Goal: Transaction & Acquisition: Purchase product/service

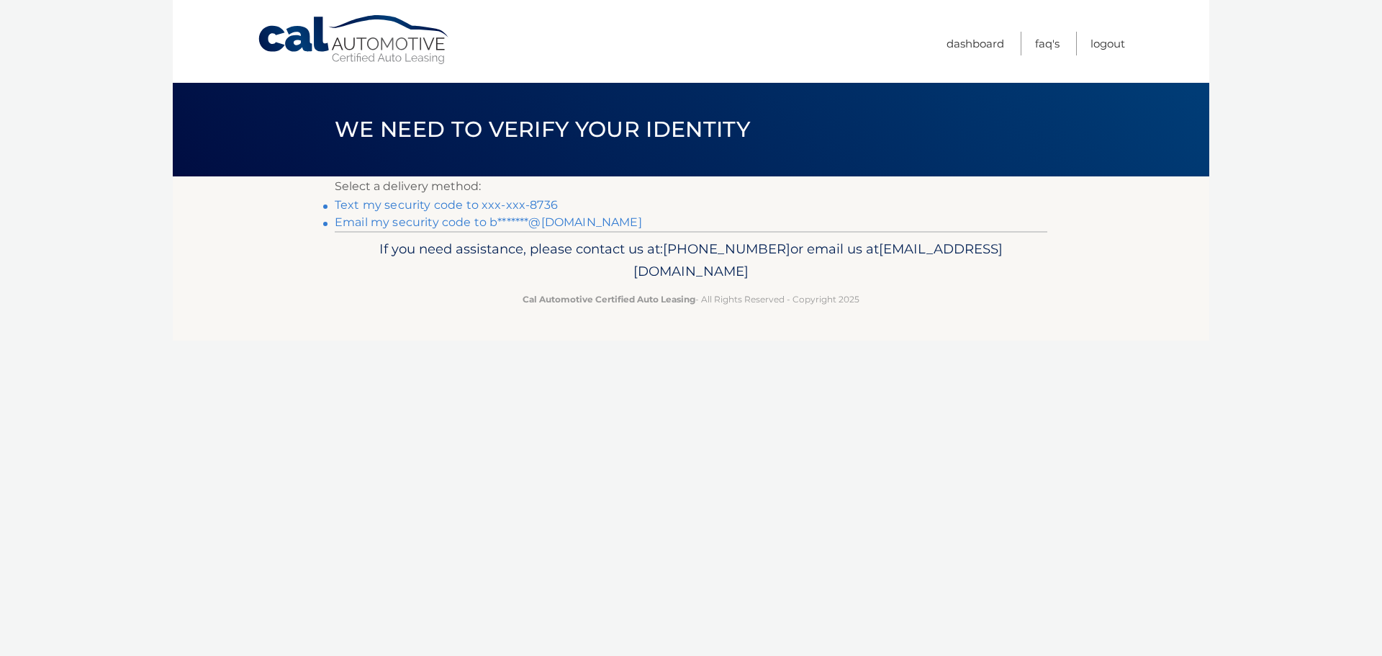
click at [529, 204] on link "Text my security code to xxx-xxx-8736" at bounding box center [446, 205] width 223 height 14
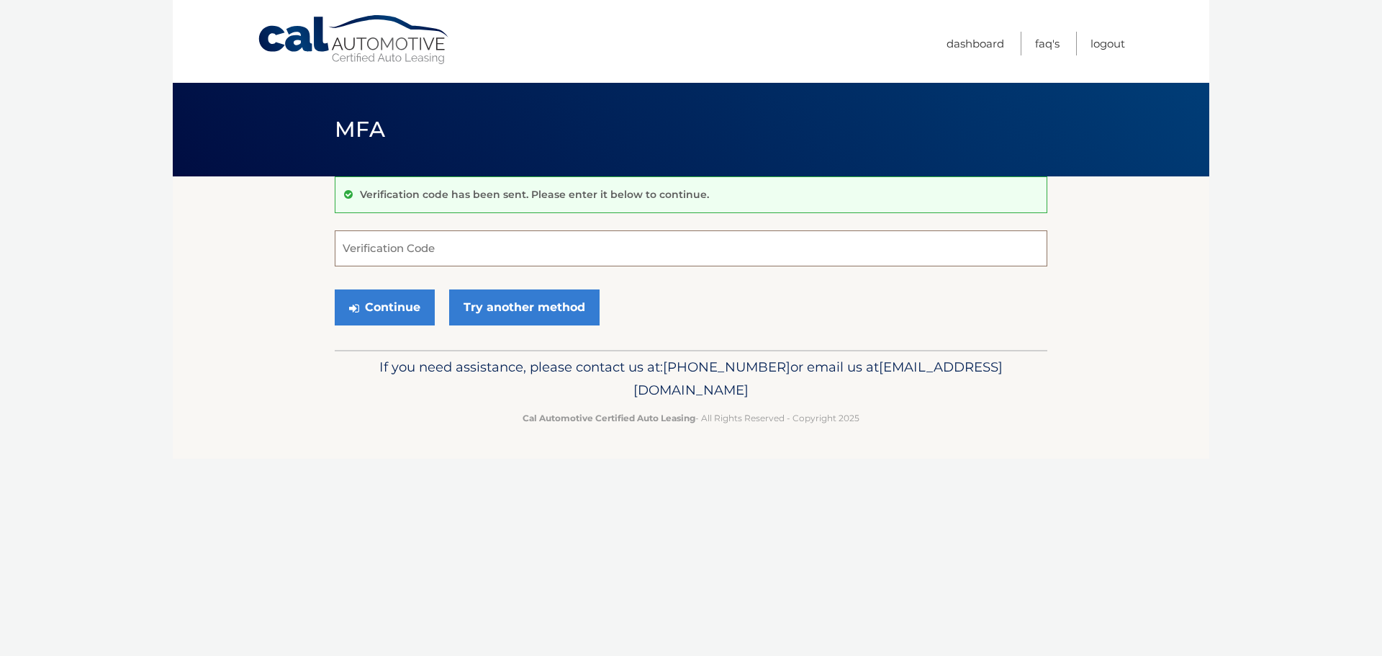
click at [584, 251] on input "Verification Code" at bounding box center [691, 248] width 713 height 36
type input "197075"
click at [412, 306] on button "Continue" at bounding box center [385, 307] width 100 height 36
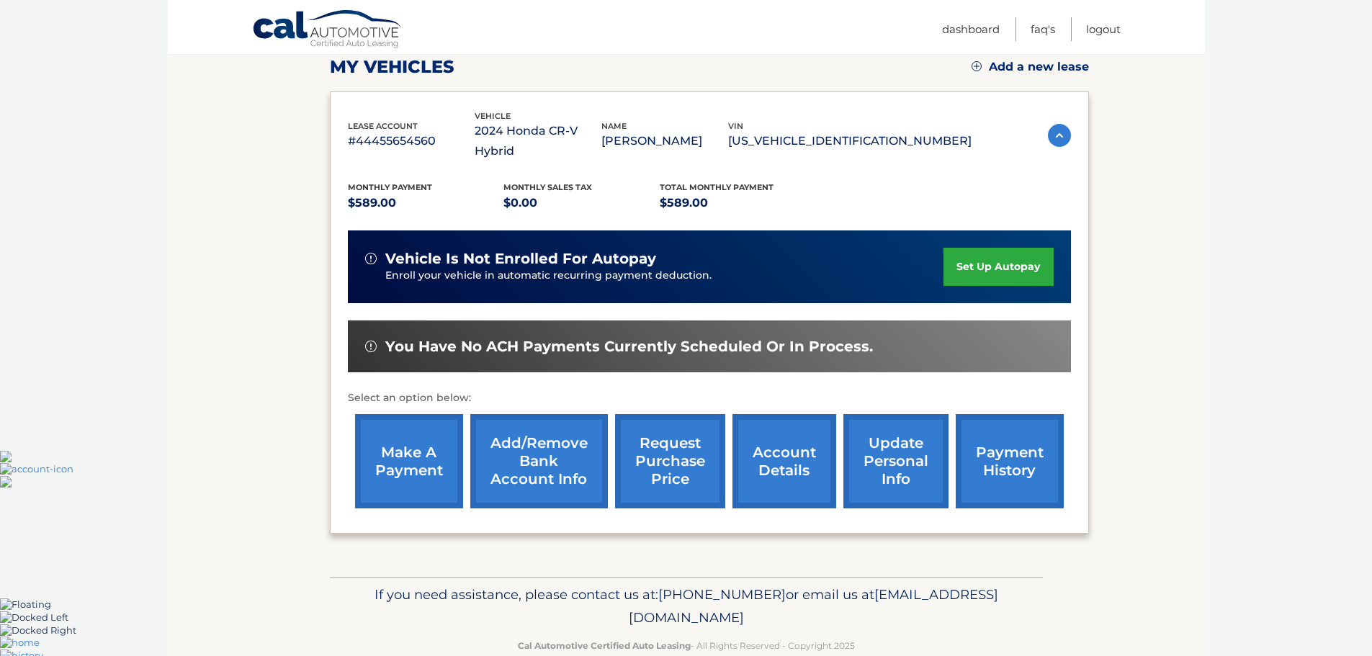
scroll to position [217, 0]
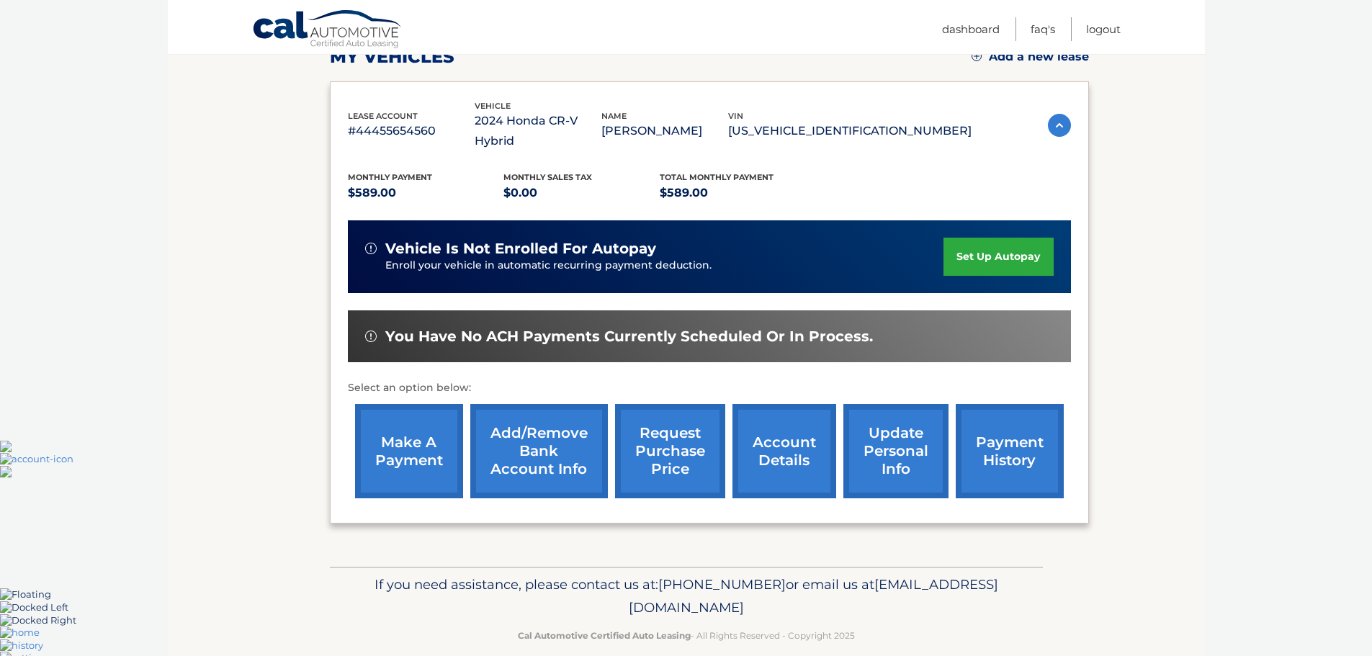
click at [418, 434] on link "make a payment" at bounding box center [409, 451] width 108 height 94
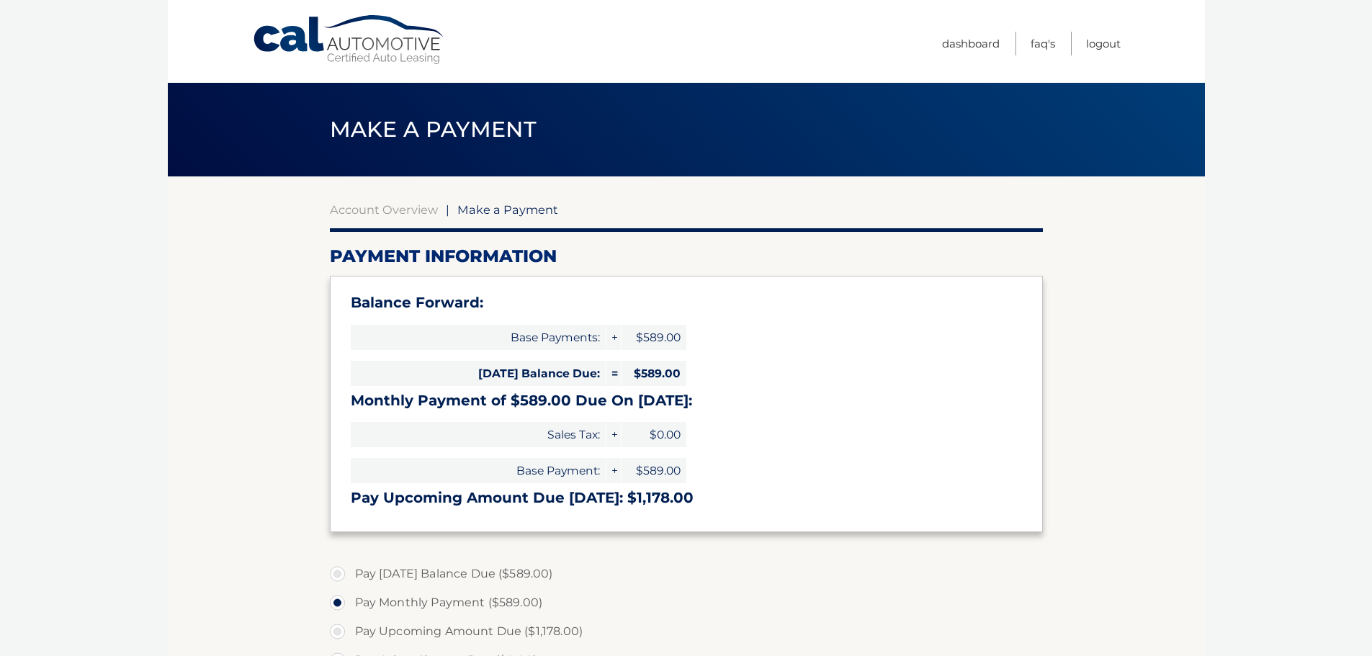
select select "OWNkYTJhNzAtMmQ0ZS00Yjc3LWFhMDMtMDdlNmFiZGQ1MWE4"
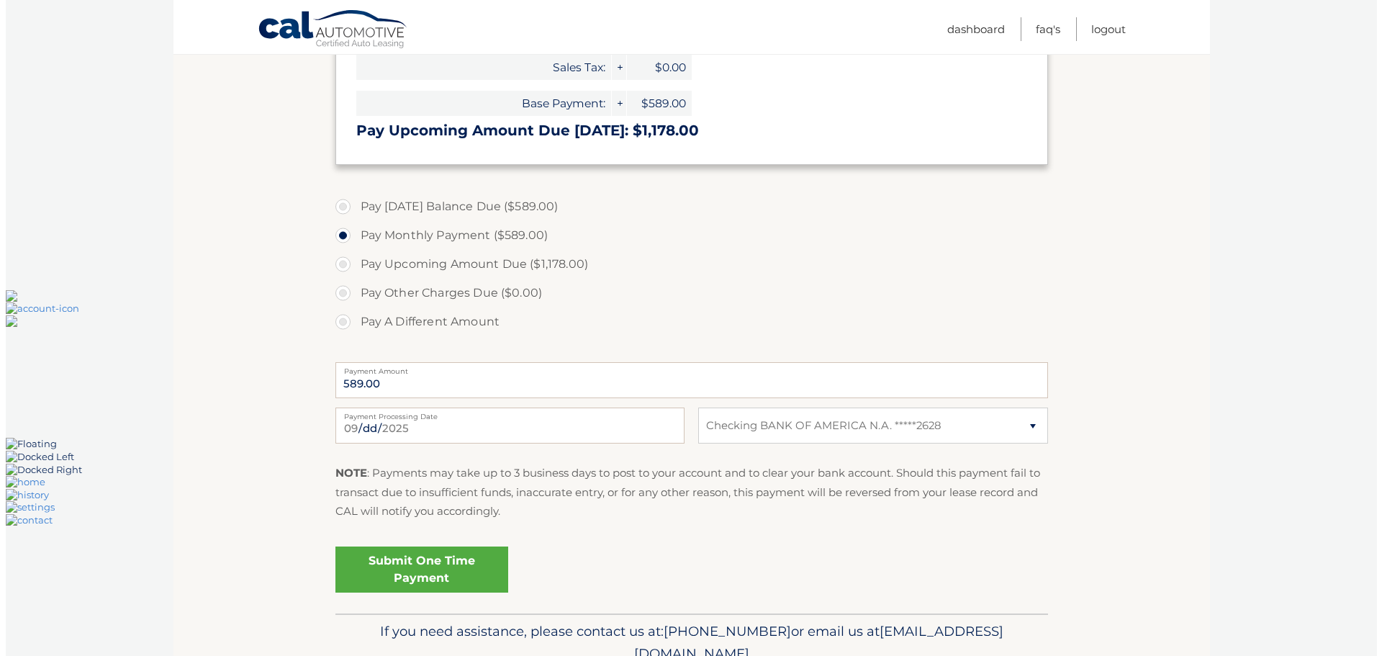
scroll to position [384, 0]
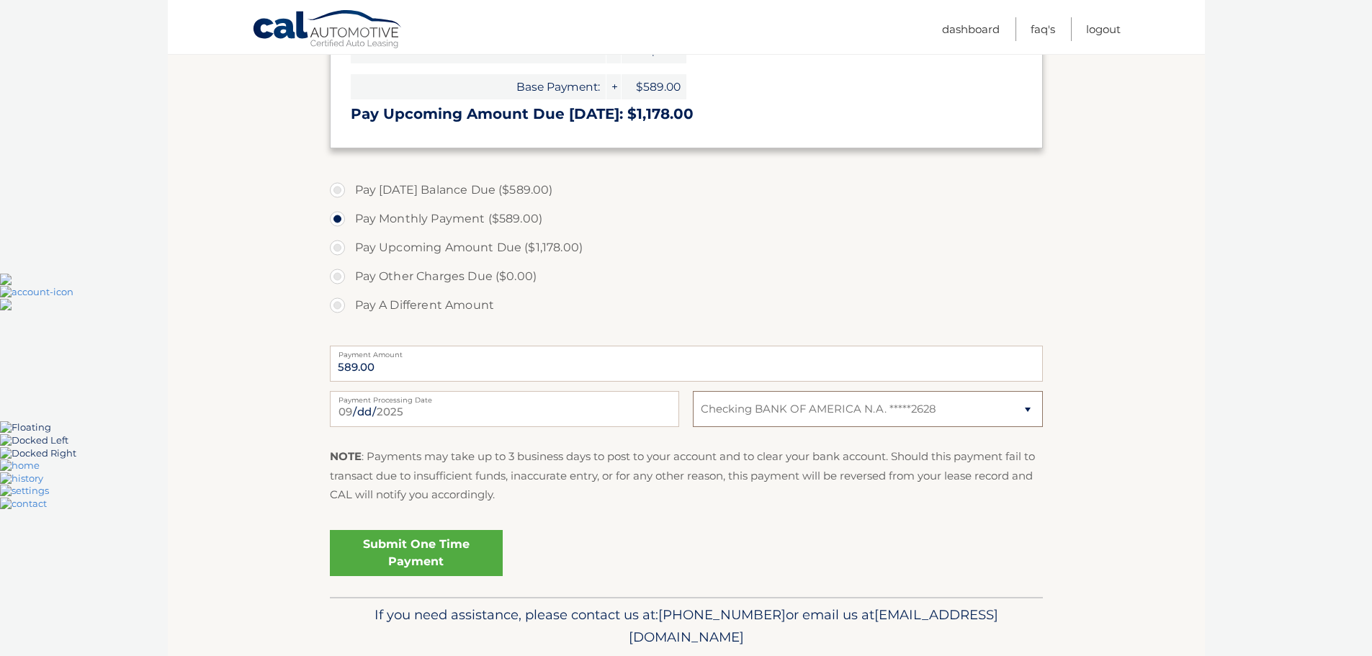
click at [1022, 410] on select "Select Bank Account Checking BANK OF AMERICA N.A. *****2628" at bounding box center [867, 409] width 349 height 36
click at [1021, 410] on select "Select Bank Account Checking BANK OF AMERICA N.A. *****2628" at bounding box center [867, 409] width 349 height 36
click at [428, 558] on link "Submit One Time Payment" at bounding box center [416, 553] width 173 height 46
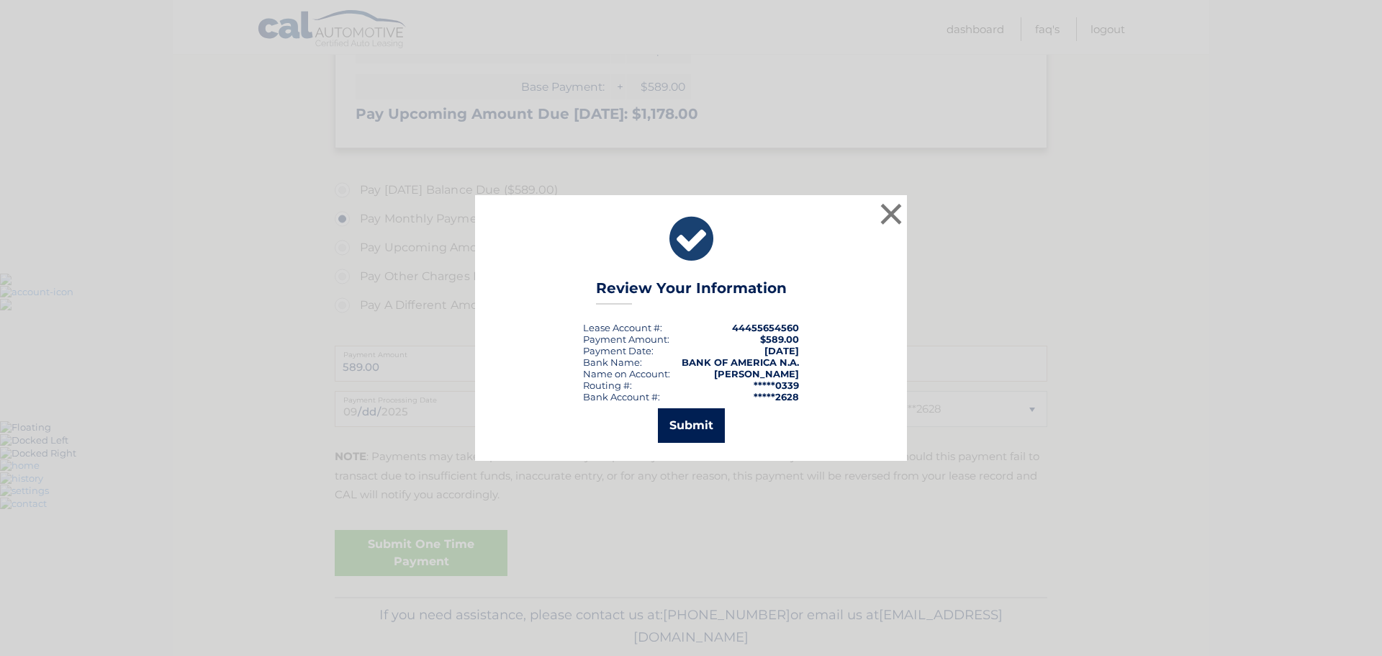
click at [696, 431] on button "Submit" at bounding box center [691, 425] width 67 height 35
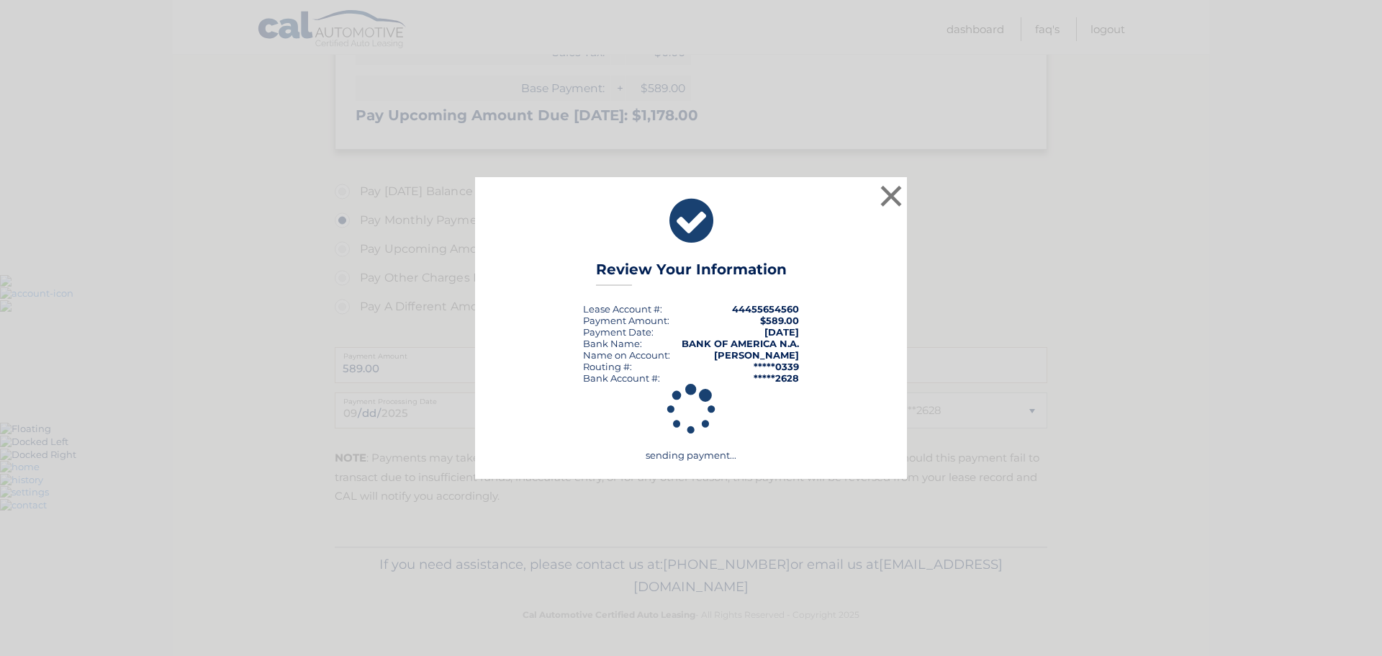
scroll to position [382, 0]
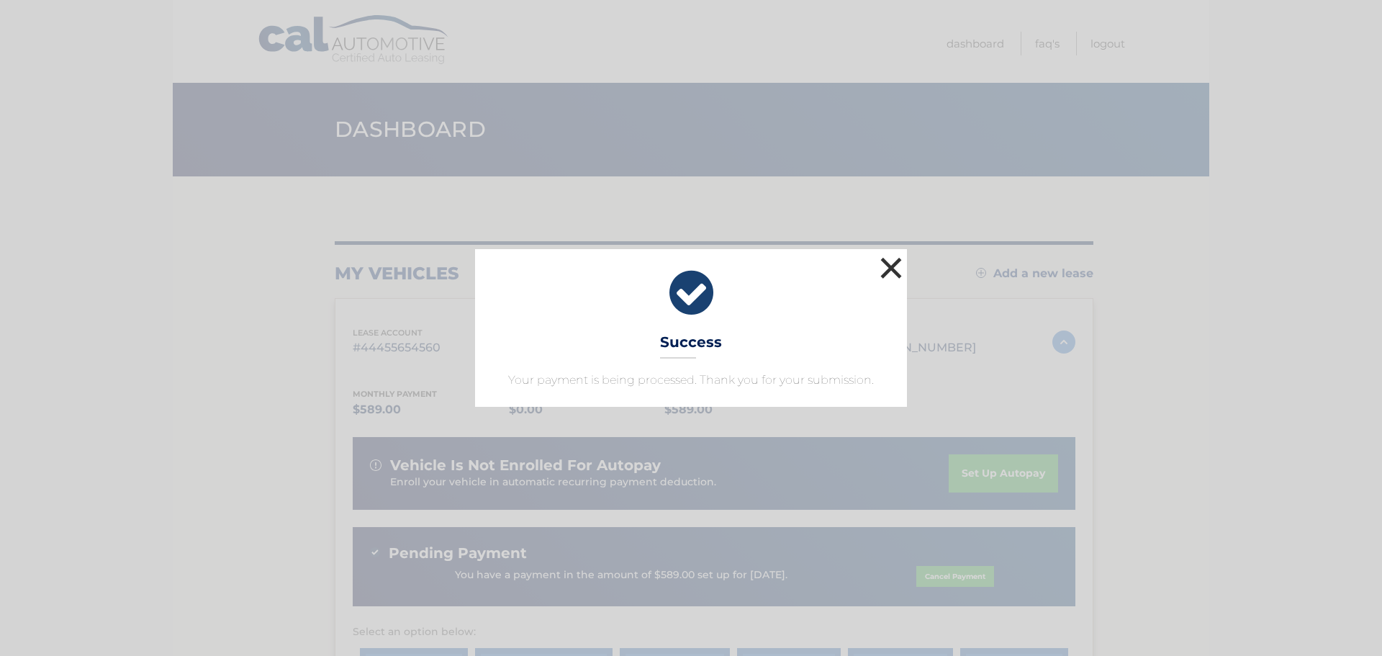
click at [891, 269] on button "×" at bounding box center [891, 267] width 29 height 29
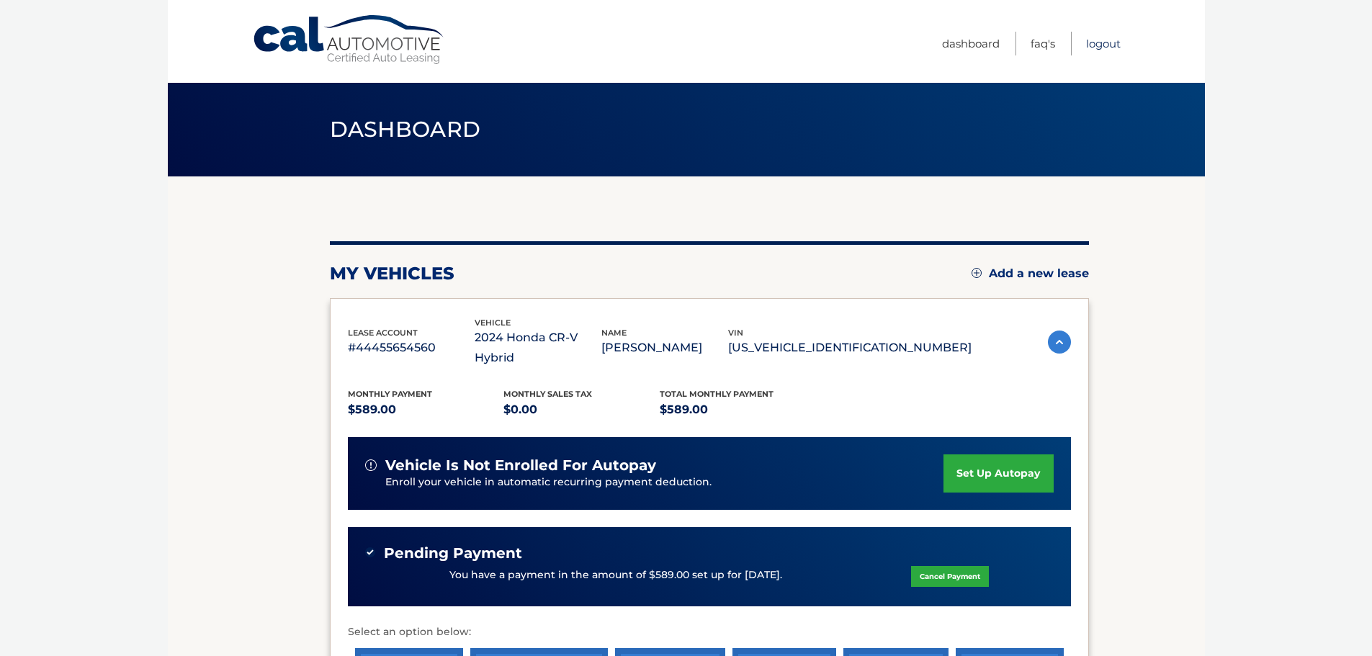
click at [1104, 45] on link "Logout" at bounding box center [1103, 44] width 35 height 24
